Goal: Task Accomplishment & Management: Complete application form

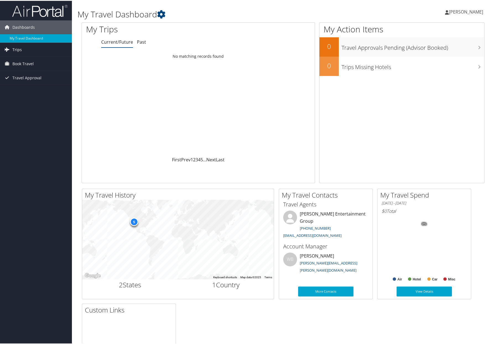
click at [24, 49] on link "Trips" at bounding box center [36, 49] width 72 height 14
click at [29, 87] on span "Book Travel" at bounding box center [22, 88] width 21 height 14
click at [53, 99] on link "Agent Booking Request" at bounding box center [36, 99] width 72 height 8
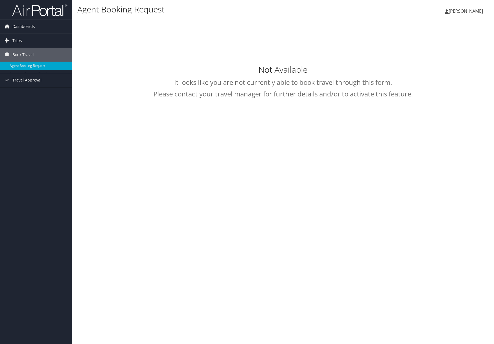
type input "[PERSON_NAME]"
select select "[EMAIL_ADDRESS][DOMAIN_NAME]"
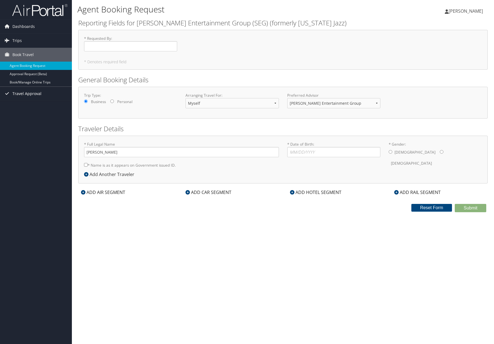
click at [40, 94] on span "Travel Approval" at bounding box center [26, 94] width 29 height 14
click at [32, 38] on link "Trips" at bounding box center [36, 41] width 72 height 14
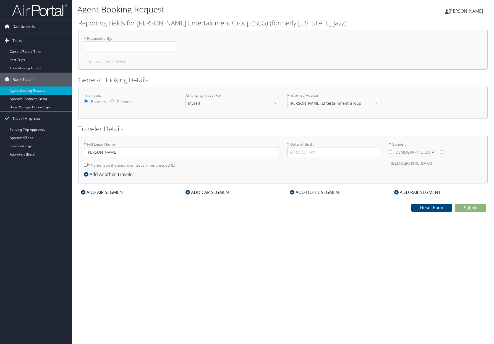
click at [43, 30] on link "Dashboards" at bounding box center [36, 27] width 72 height 14
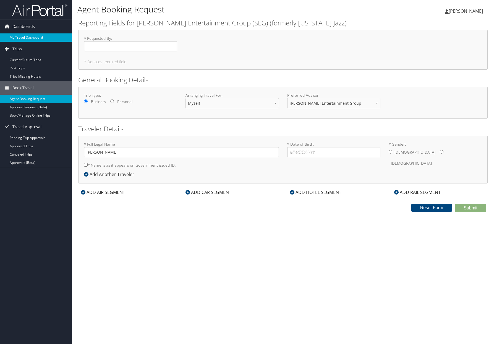
click at [36, 36] on link "My Travel Dashboard" at bounding box center [36, 37] width 72 height 8
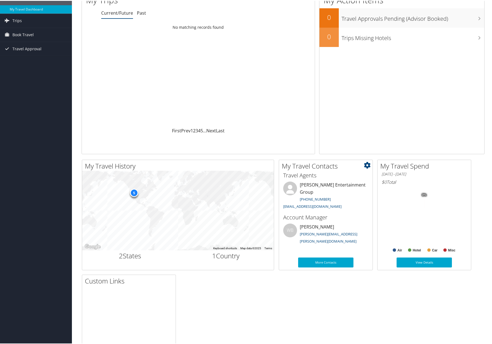
scroll to position [79, 0]
